Goal: Transaction & Acquisition: Download file/media

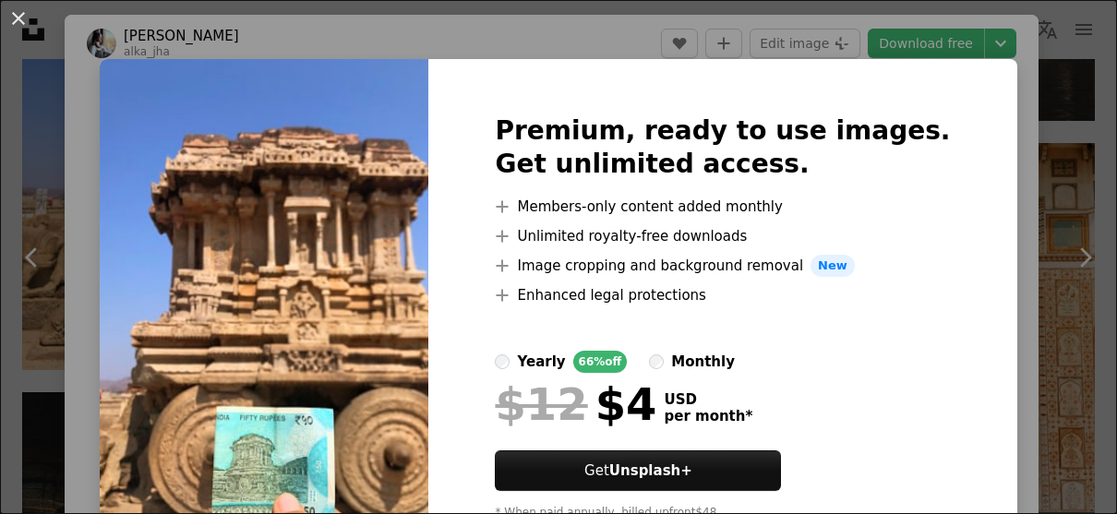
scroll to position [174, 0]
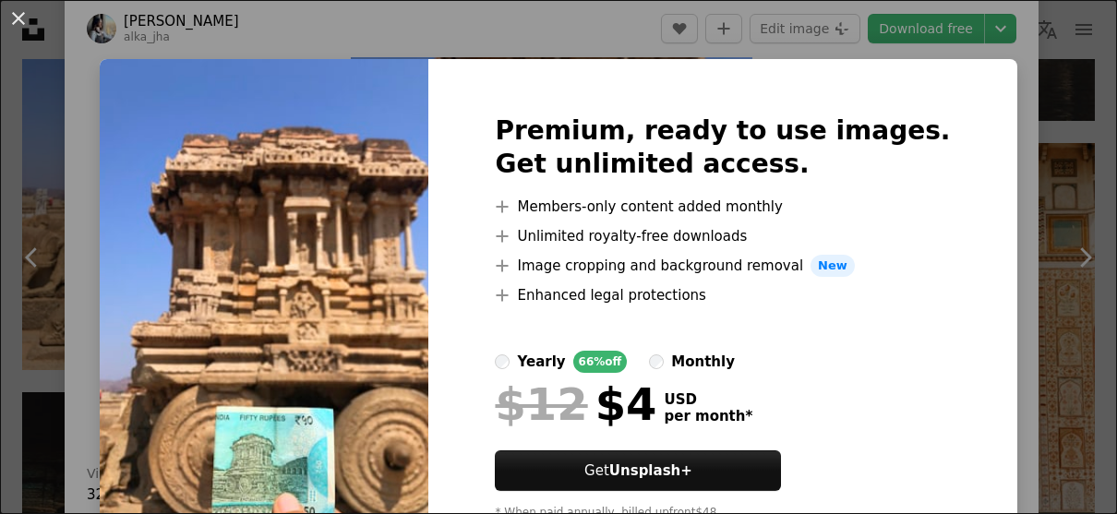
click at [390, 58] on div "An X shape Premium, ready to use images. Get unlimited access. A plus sign Memb…" at bounding box center [558, 257] width 1117 height 514
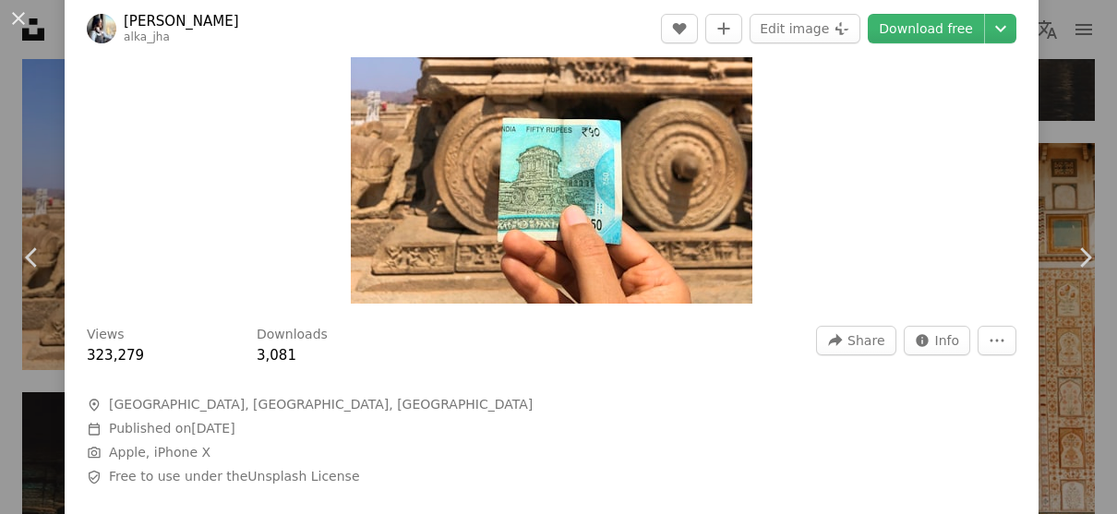
scroll to position [174, 0]
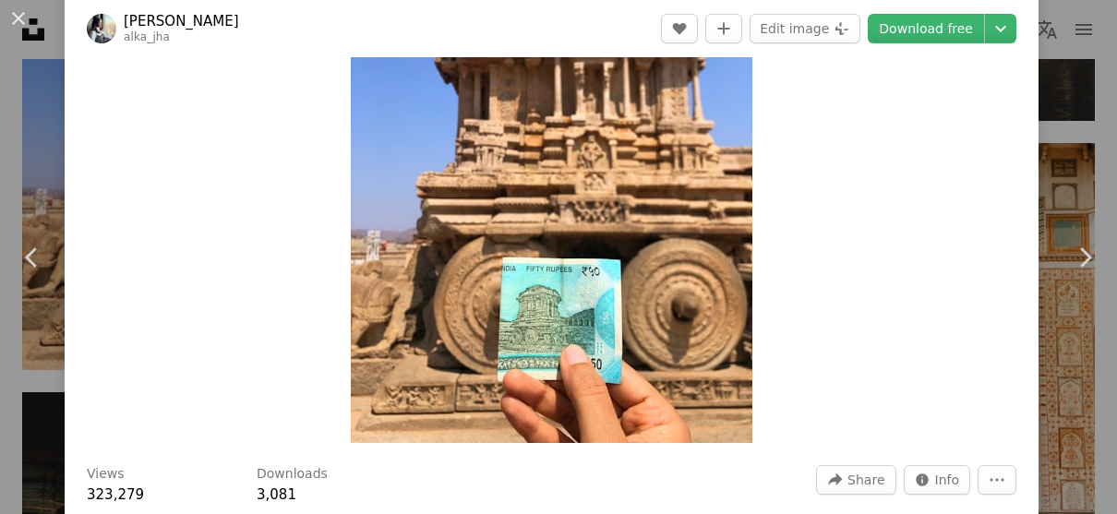
click at [628, 290] on img "Zoom in on this image" at bounding box center [552, 175] width 402 height 535
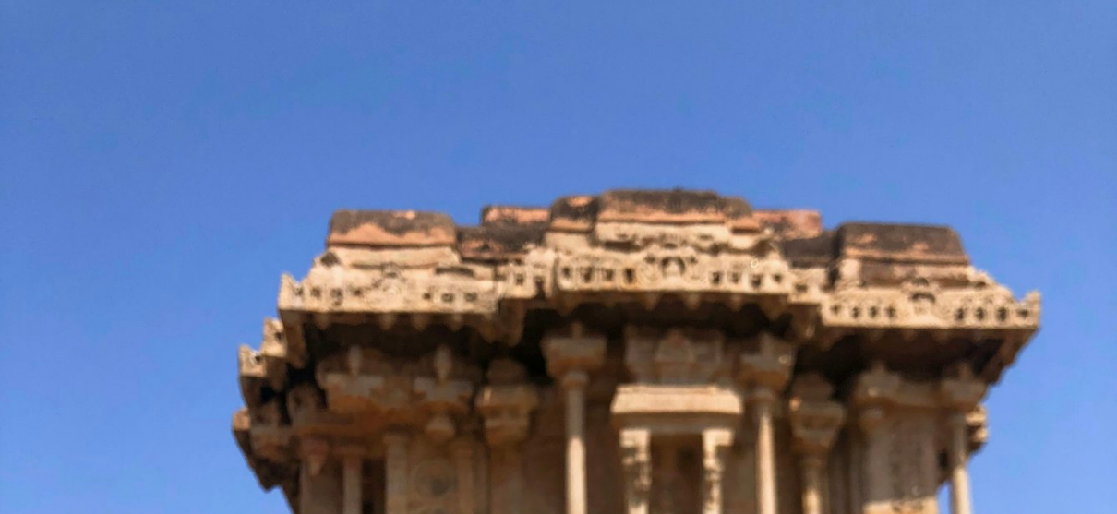
scroll to position [471, 0]
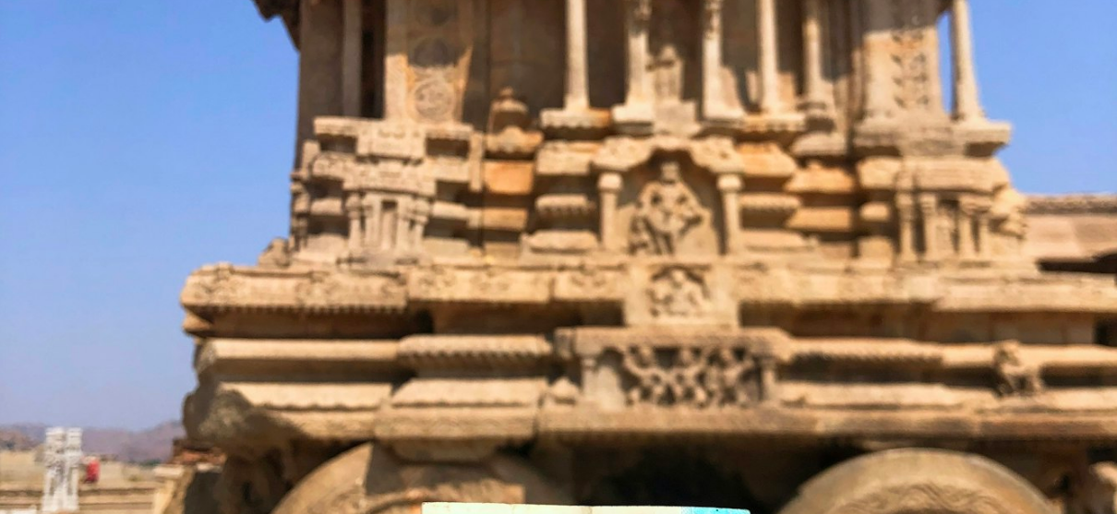
click at [628, 290] on img "Zoom out on this image" at bounding box center [558, 274] width 1119 height 1492
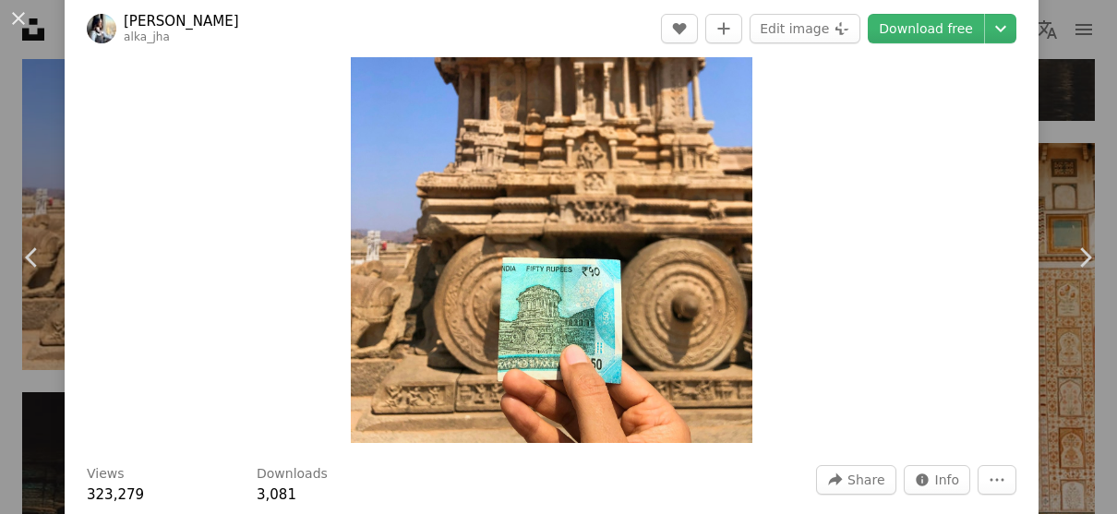
scroll to position [102, 0]
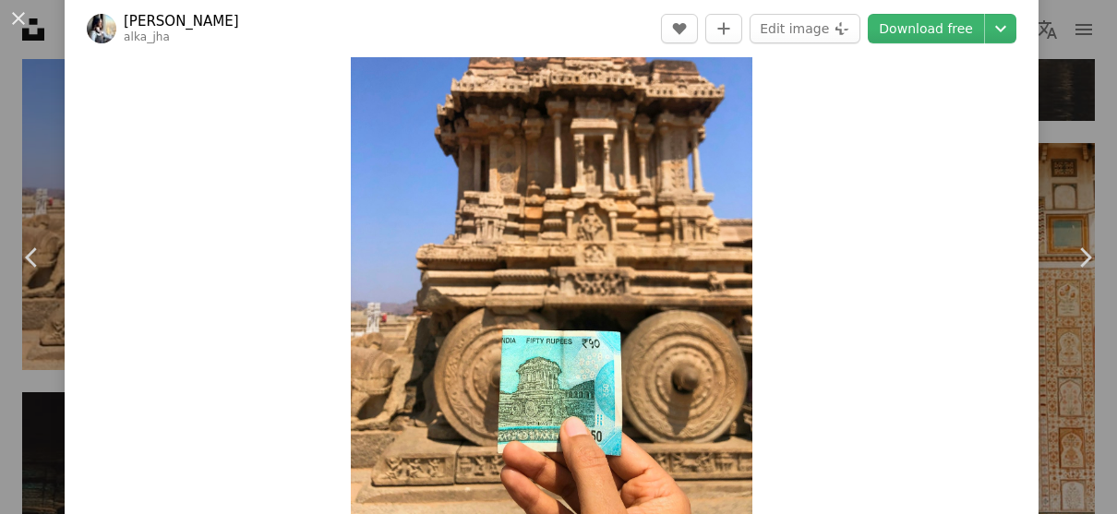
click at [628, 290] on img "Zoom in on this image" at bounding box center [552, 247] width 402 height 535
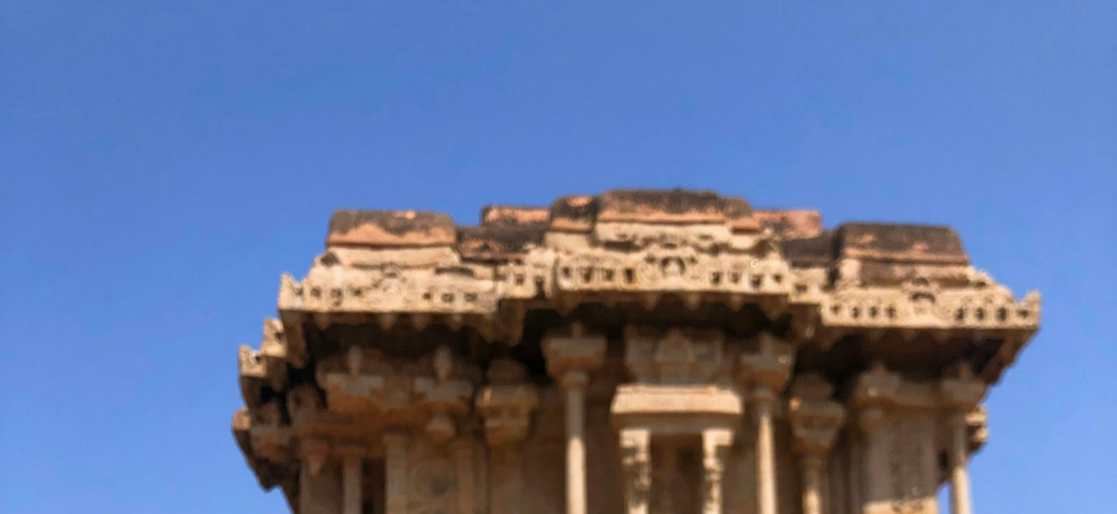
scroll to position [471, 0]
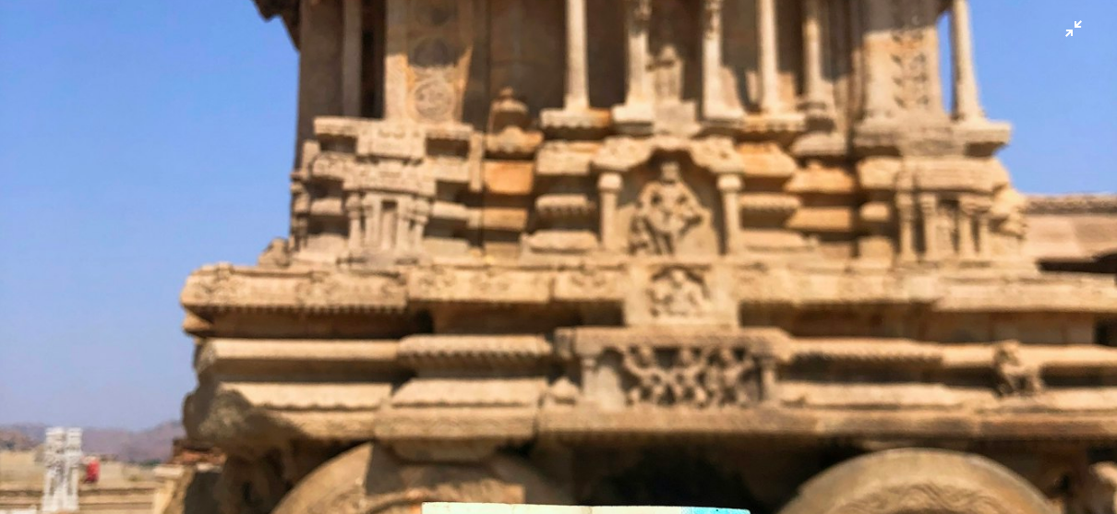
click at [628, 290] on img "Zoom out on this image" at bounding box center [558, 274] width 1119 height 1492
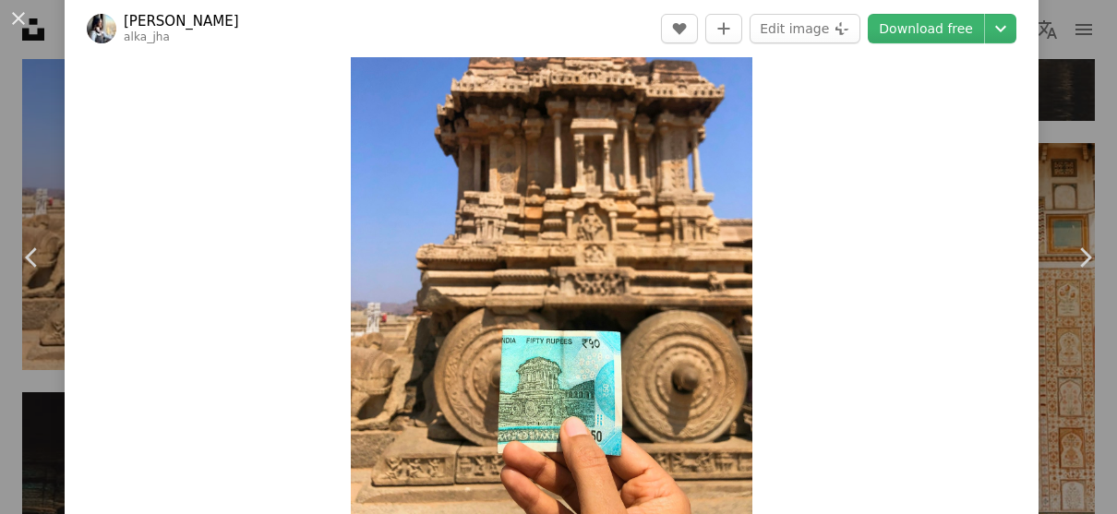
scroll to position [194, 0]
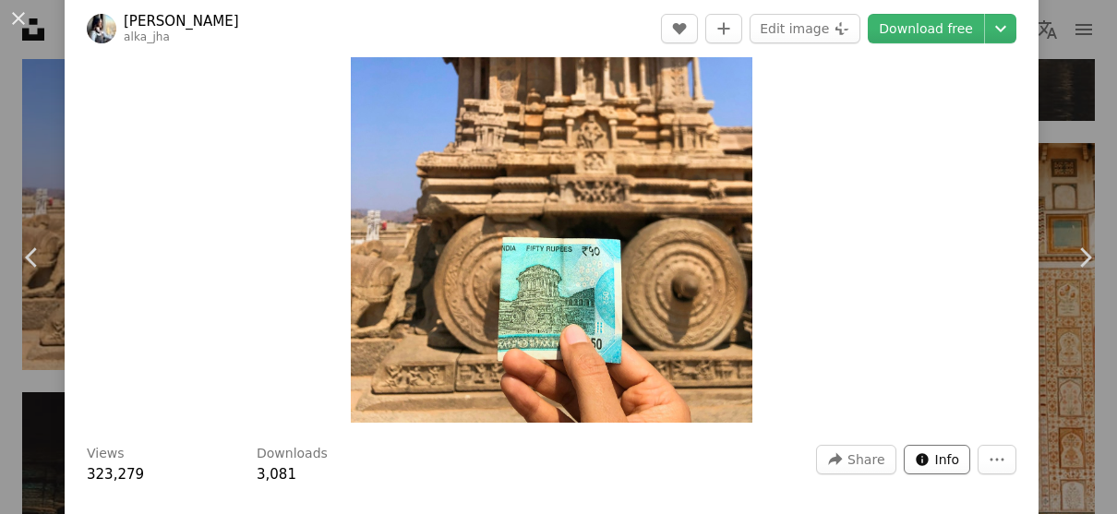
click at [937, 460] on span "Info" at bounding box center [947, 460] width 25 height 28
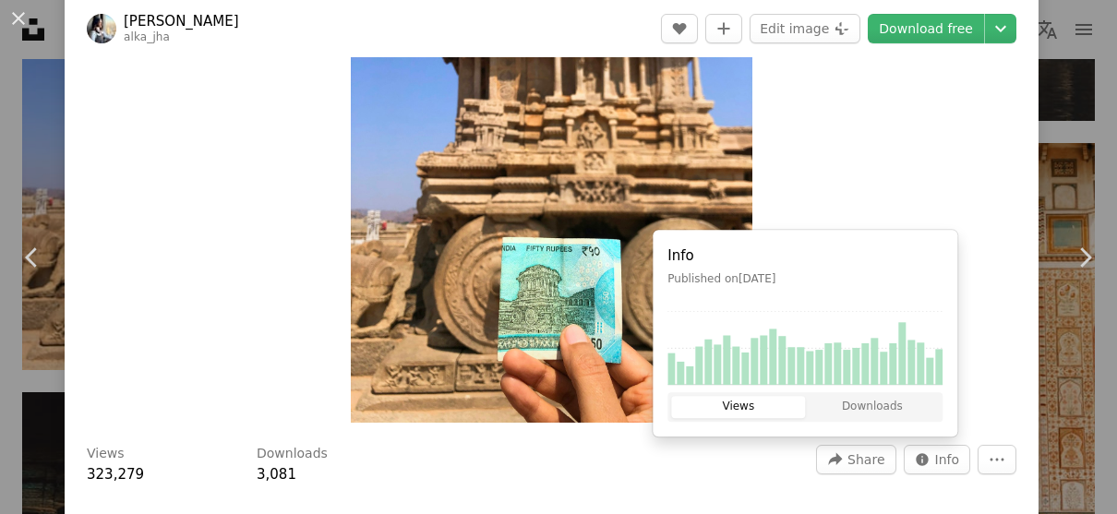
click at [871, 211] on div "Zoom in" at bounding box center [552, 155] width 974 height 554
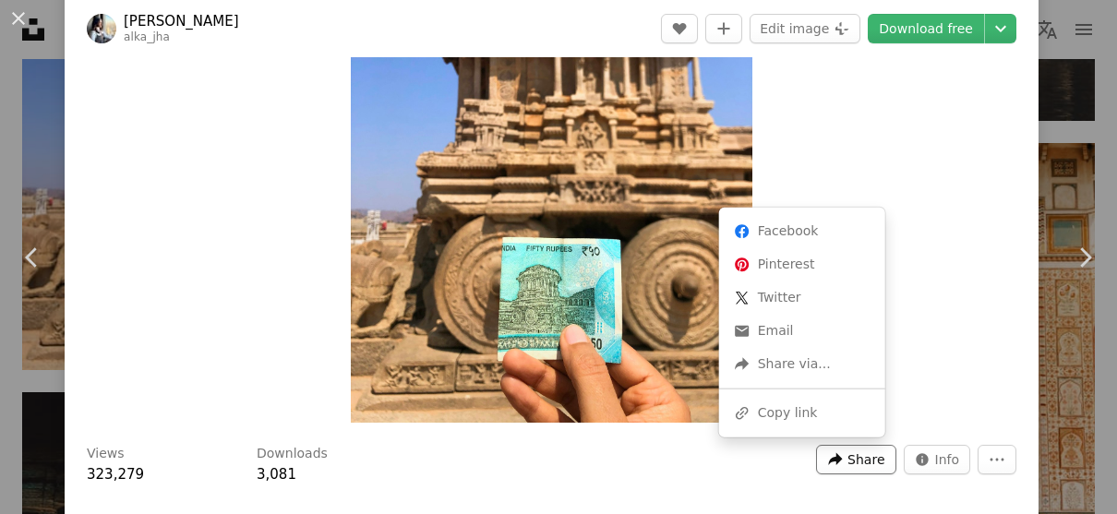
click at [847, 460] on span "Share" at bounding box center [865, 460] width 37 height 28
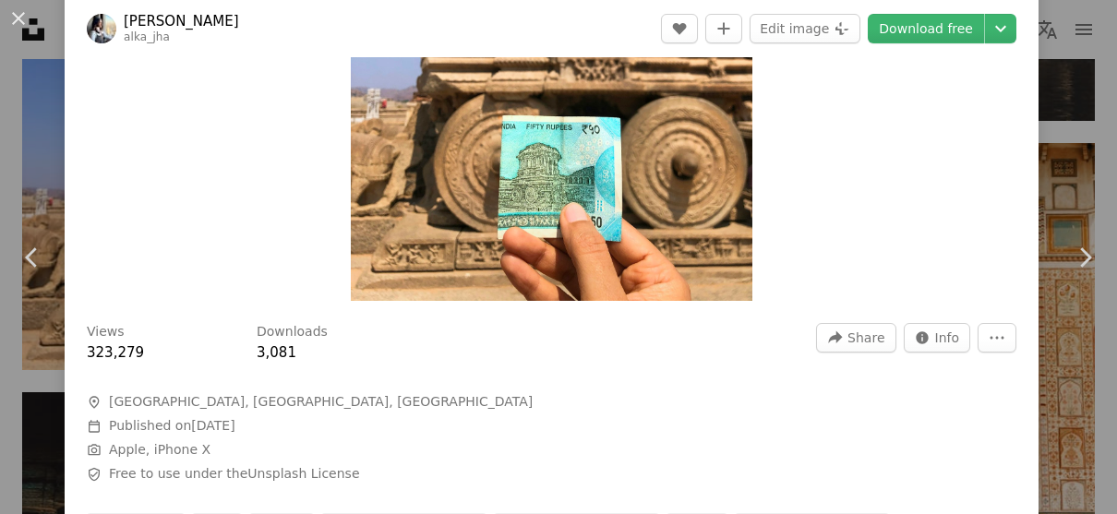
scroll to position [286, 0]
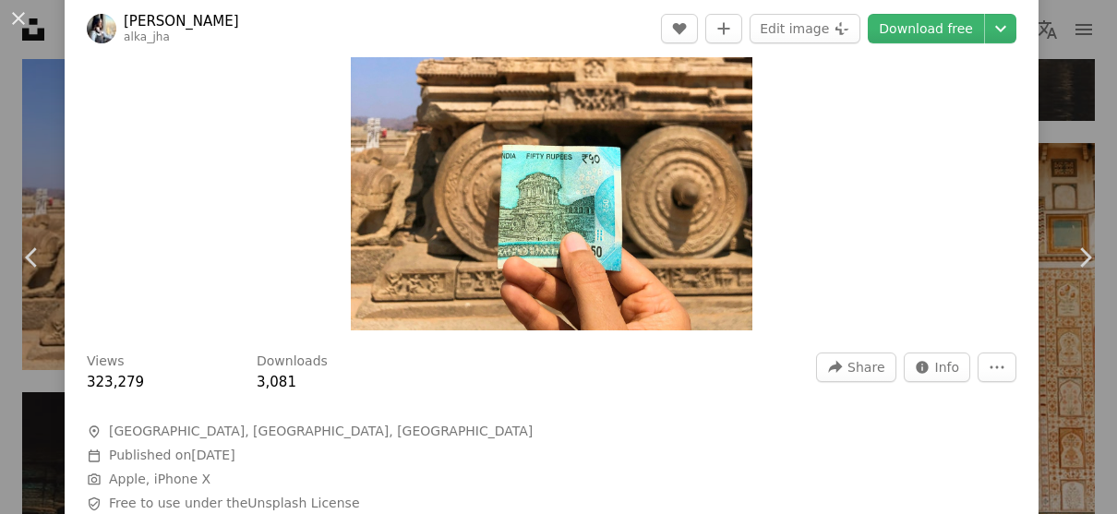
click at [979, 348] on div "Views 323,279 Downloads 3,081 A forward-right arrow Share Info icon Info More A…" at bounding box center [552, 487] width 974 height 295
click at [992, 358] on button "More Actions" at bounding box center [997, 368] width 39 height 30
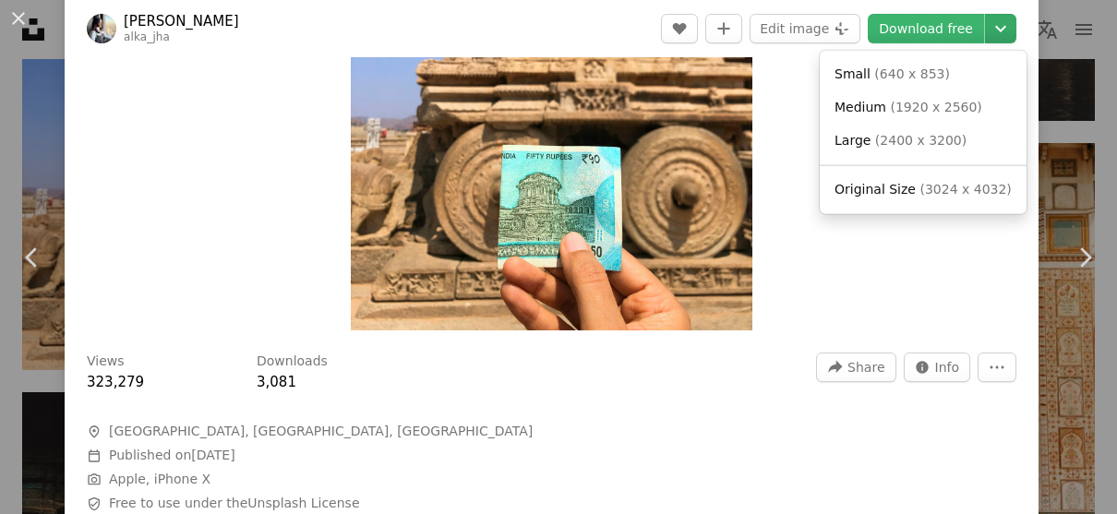
click at [995, 24] on icon "Chevron down" at bounding box center [1001, 29] width 30 height 22
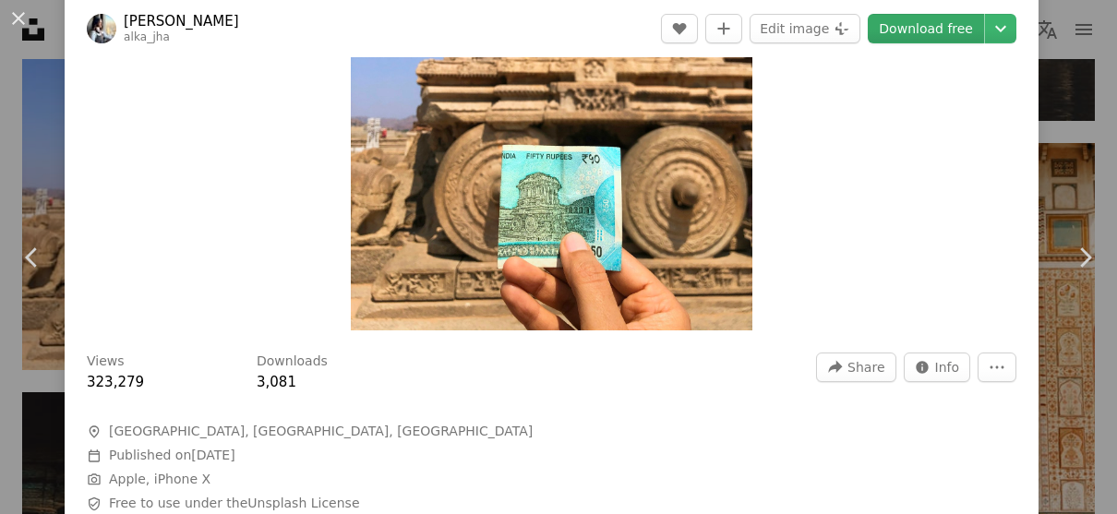
click at [893, 37] on link "Download free" at bounding box center [926, 29] width 116 height 30
